Goal: Task Accomplishment & Management: Manage account settings

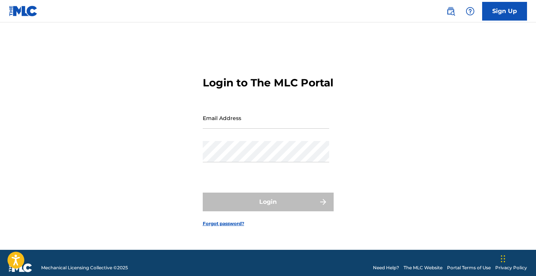
click at [230, 129] on input "Email Address" at bounding box center [266, 117] width 126 height 21
type input "[EMAIL_ADDRESS][PERSON_NAME][DOMAIN_NAME]"
click at [233, 141] on div "Email Address [EMAIL_ADDRESS][PERSON_NAME][DOMAIN_NAME]" at bounding box center [266, 124] width 126 height 34
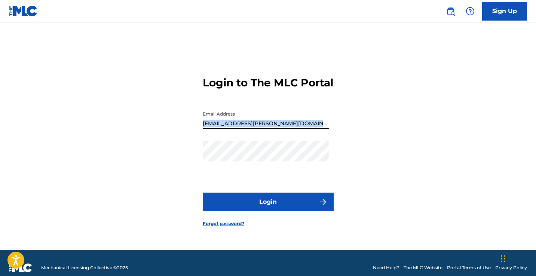
click at [281, 211] on button "Login" at bounding box center [268, 202] width 131 height 19
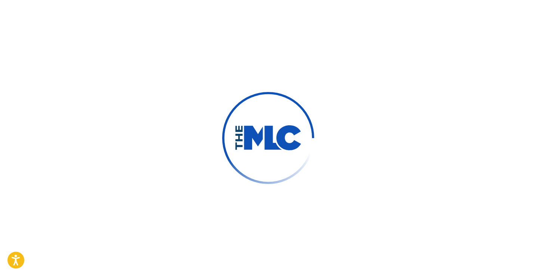
click at [281, 212] on div at bounding box center [268, 138] width 536 height 276
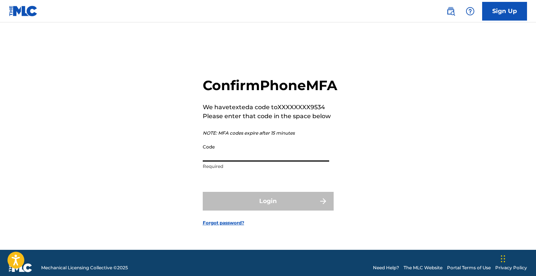
click at [224, 162] on input "Code" at bounding box center [266, 150] width 126 height 21
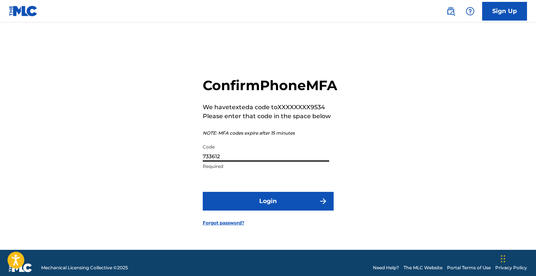
type input "733612"
click at [261, 208] on button "Login" at bounding box center [268, 201] width 131 height 19
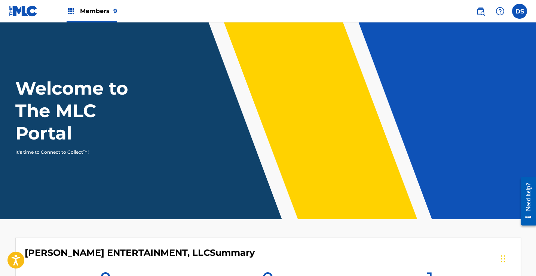
click at [71, 9] on img at bounding box center [71, 11] width 9 height 9
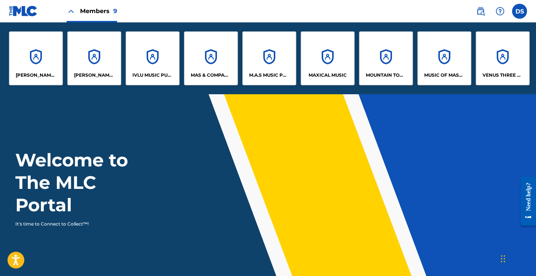
click at [267, 58] on div "M.A.S MUSIC PUBLISHING TOO" at bounding box center [269, 58] width 54 height 54
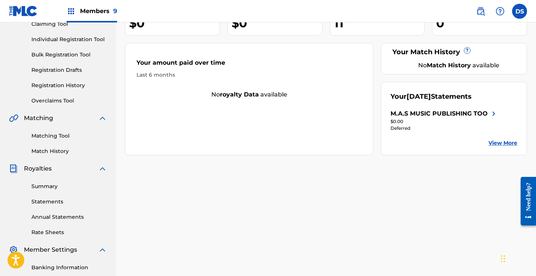
scroll to position [90, 0]
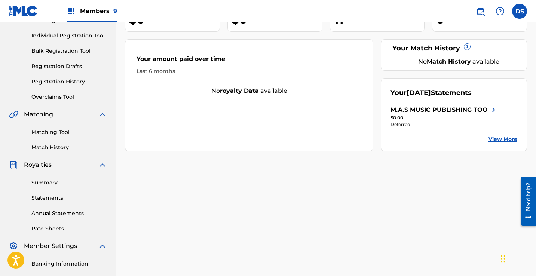
click at [41, 184] on link "Summary" at bounding box center [69, 183] width 76 height 8
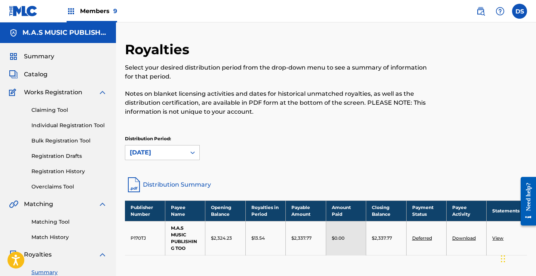
click at [71, 11] on img at bounding box center [71, 11] width 9 height 9
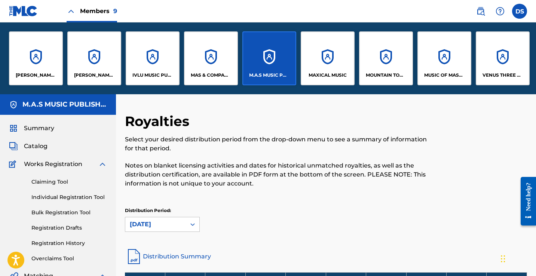
click at [207, 58] on div "MAS & COMPANY LLC DBA SONGS OF MASCO" at bounding box center [211, 58] width 54 height 54
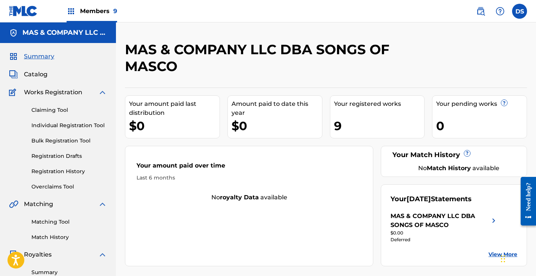
click at [47, 271] on link "Summary" at bounding box center [69, 273] width 76 height 8
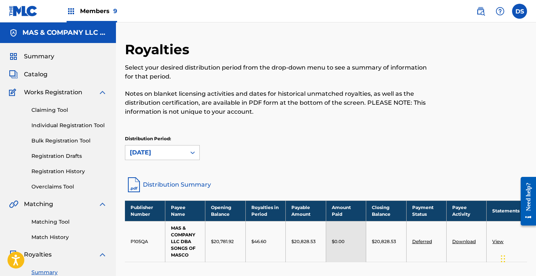
click at [36, 54] on span "Summary" at bounding box center [39, 56] width 30 height 9
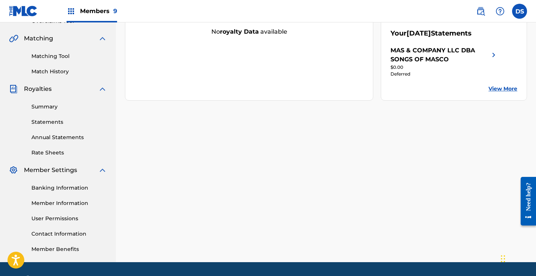
scroll to position [160, 0]
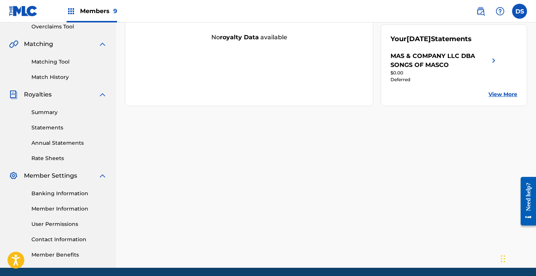
click at [61, 239] on link "Contact Information" at bounding box center [69, 240] width 76 height 8
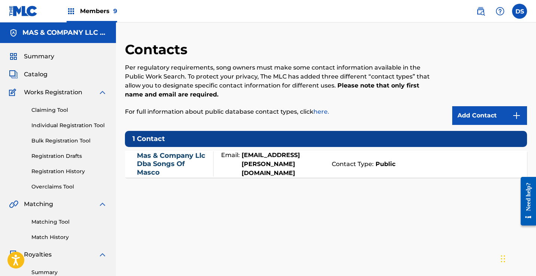
click at [522, 13] on label at bounding box center [519, 11] width 15 height 15
click at [520, 11] on input "[PERSON_NAME] Santiago [EMAIL_ADDRESS][PERSON_NAME][DOMAIN_NAME] Notification P…" at bounding box center [520, 11] width 0 height 0
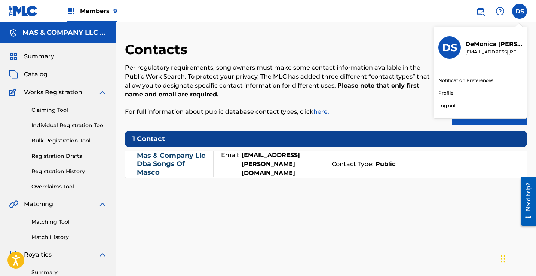
click at [448, 92] on link "Profile" at bounding box center [445, 93] width 15 height 7
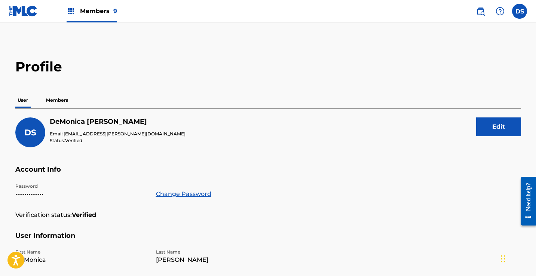
drag, startPoint x: 404, startPoint y: 36, endPoint x: 403, endPoint y: 25, distance: 10.9
click at [403, 26] on main "Profile User Members DS [PERSON_NAME] Email: [EMAIL_ADDRESS][PERSON_NAME][DOMAI…" at bounding box center [268, 249] width 536 height 454
drag, startPoint x: 403, startPoint y: 25, endPoint x: 421, endPoint y: 7, distance: 25.4
click at [405, 22] on div "Members 9 DS [PERSON_NAME] Santiago [EMAIL_ADDRESS][PERSON_NAME][DOMAIN_NAME] N…" at bounding box center [268, 256] width 536 height 512
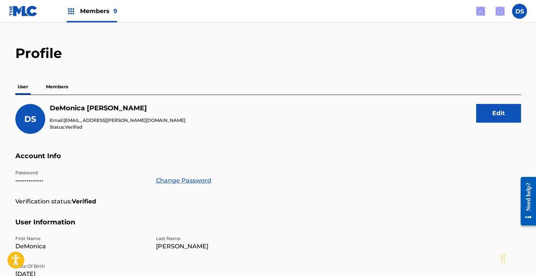
scroll to position [21, 0]
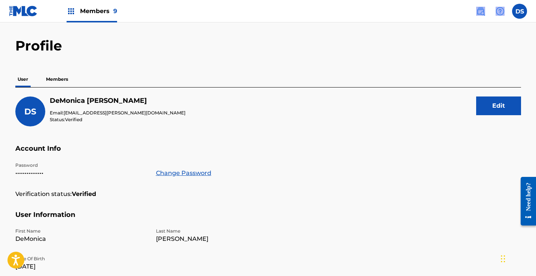
click at [18, 0] on html "Accessibility Screen-Reader Guide, Feedback, and Issue Reporting | New window C…" at bounding box center [268, 117] width 536 height 276
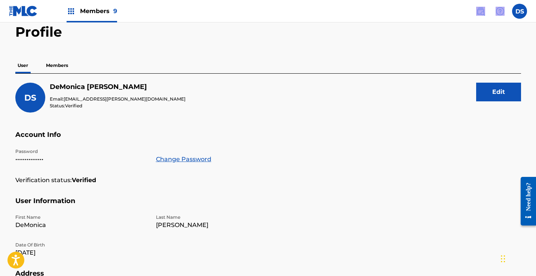
scroll to position [31, 0]
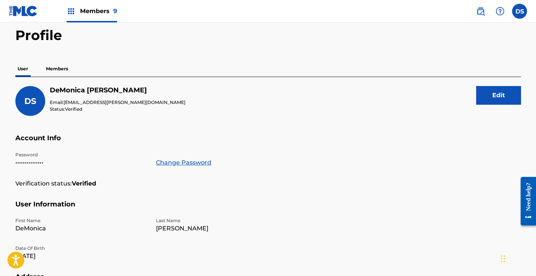
drag, startPoint x: 536, startPoint y: 56, endPoint x: 535, endPoint y: 51, distance: 4.9
click at [536, 56] on main "Profile User Members DS [PERSON_NAME] Email: [EMAIL_ADDRESS][PERSON_NAME][DOMAI…" at bounding box center [268, 218] width 536 height 454
click at [535, 50] on main "Profile User Members DS [PERSON_NAME] Email: [EMAIL_ADDRESS][PERSON_NAME][DOMAI…" at bounding box center [268, 218] width 536 height 454
click at [535, 51] on main "Profile User Members DS [PERSON_NAME] Email: [EMAIL_ADDRESS][PERSON_NAME][DOMAI…" at bounding box center [268, 218] width 536 height 454
click at [70, 10] on img at bounding box center [71, 11] width 9 height 9
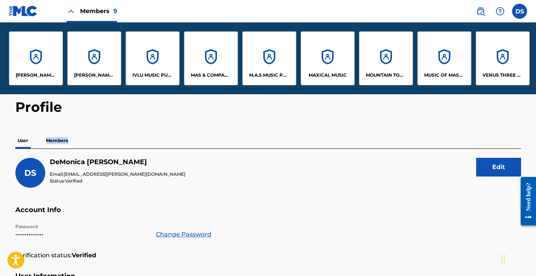
click at [324, 57] on div "MAXICAL MUSIC" at bounding box center [328, 58] width 54 height 54
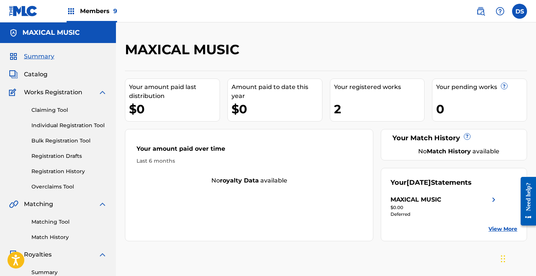
click at [53, 272] on link "Summary" at bounding box center [69, 273] width 76 height 8
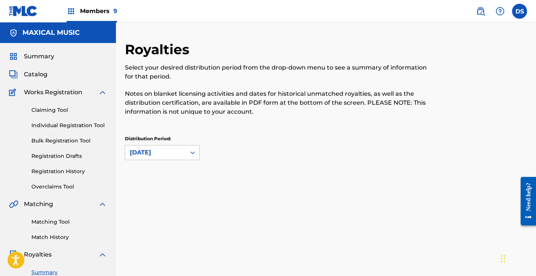
click at [53, 272] on link "Summary" at bounding box center [69, 273] width 76 height 8
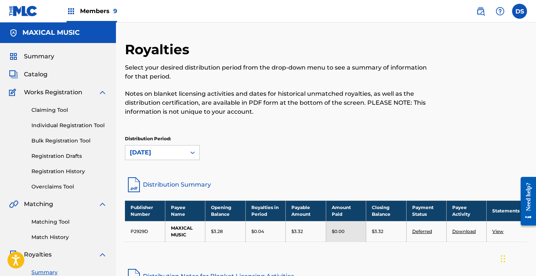
click at [71, 12] on img at bounding box center [71, 11] width 9 height 9
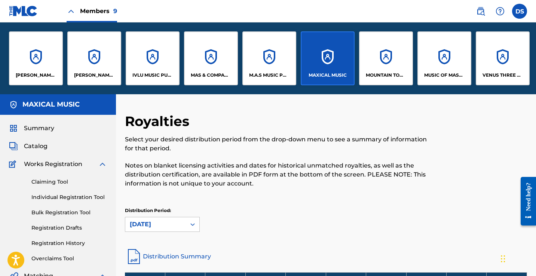
click at [71, 12] on img at bounding box center [71, 11] width 9 height 9
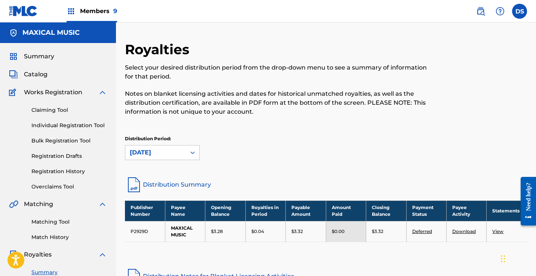
click at [71, 12] on img at bounding box center [71, 11] width 9 height 9
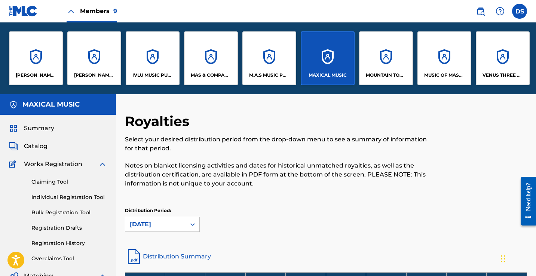
click at [71, 12] on img at bounding box center [71, 11] width 9 height 9
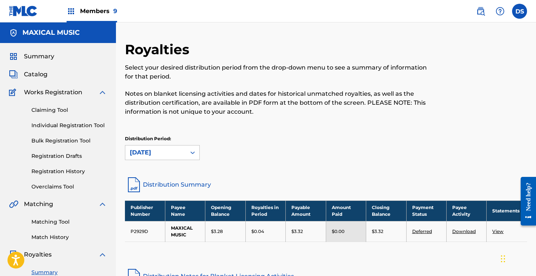
click at [71, 12] on img at bounding box center [71, 11] width 9 height 9
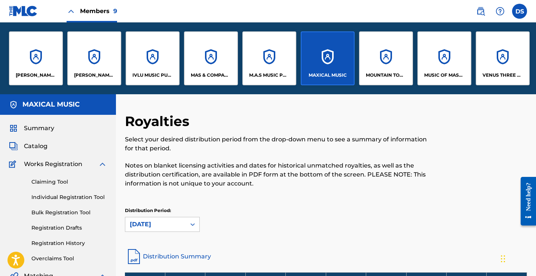
click at [440, 61] on div "MUSIC OF MASCO" at bounding box center [444, 58] width 54 height 54
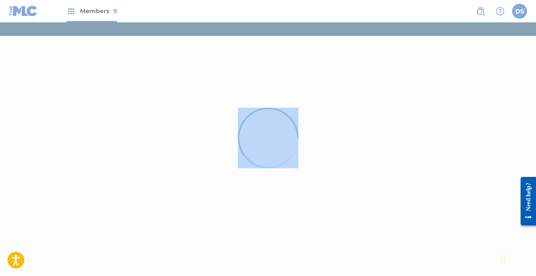
click at [440, 61] on div at bounding box center [268, 138] width 536 height 276
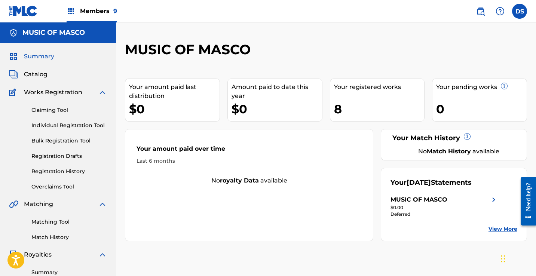
click at [39, 271] on link "Summary" at bounding box center [69, 273] width 76 height 8
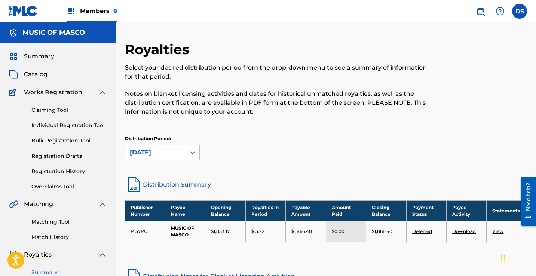
click at [28, 73] on span "Catalog" at bounding box center [36, 74] width 24 height 9
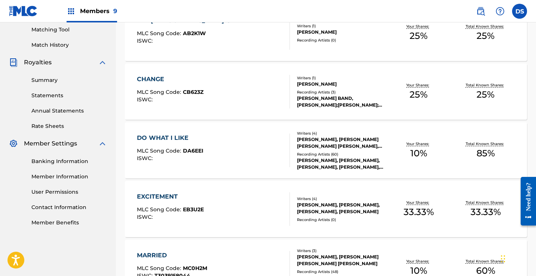
scroll to position [222, 0]
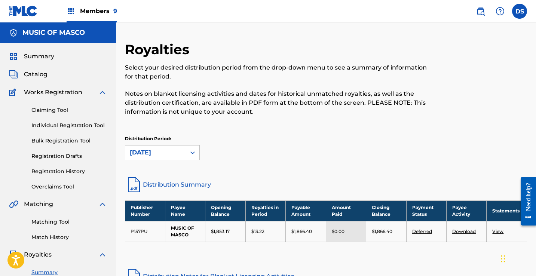
click at [70, 13] on img at bounding box center [71, 11] width 9 height 9
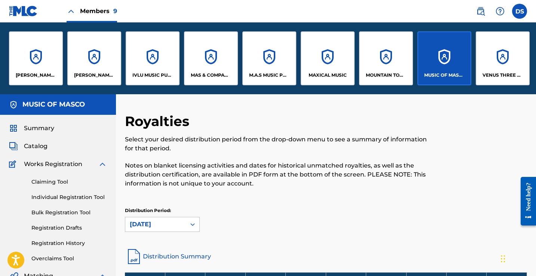
click at [268, 59] on div "M.A.S MUSIC PUBLISHING TOO" at bounding box center [269, 58] width 54 height 54
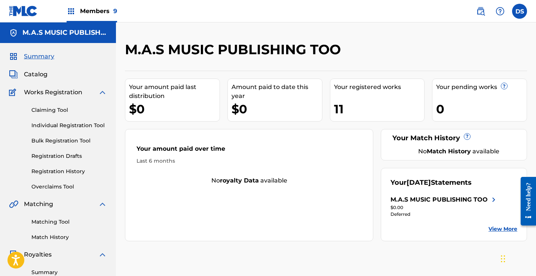
click at [40, 273] on link "Summary" at bounding box center [69, 273] width 76 height 8
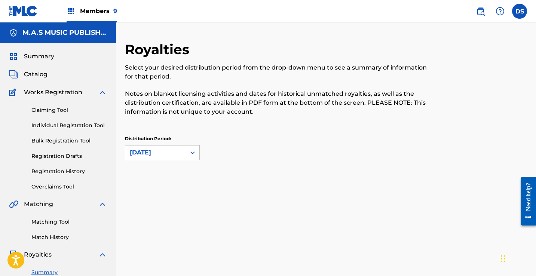
click at [40, 273] on link "Summary" at bounding box center [69, 273] width 76 height 8
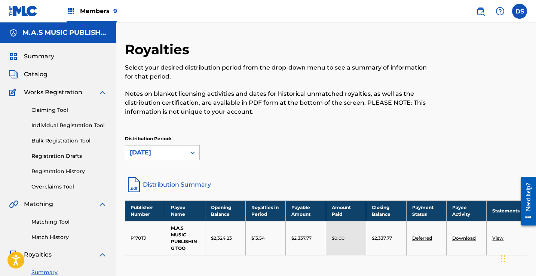
click at [36, 73] on span "Catalog" at bounding box center [36, 74] width 24 height 9
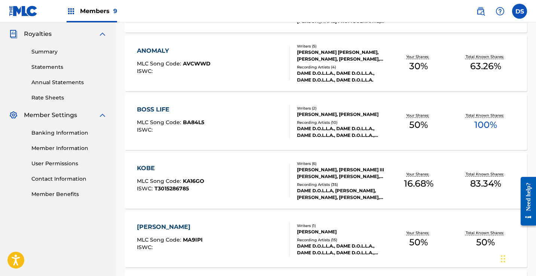
scroll to position [242, 0]
